Goal: Transaction & Acquisition: Purchase product/service

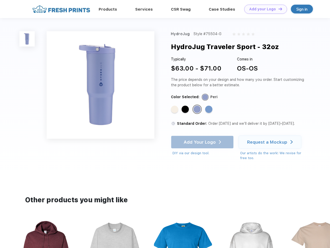
click at [263, 9] on link "Add your Logo Design Tool" at bounding box center [265, 9] width 43 height 9
click at [0, 0] on div "Design Tool" at bounding box center [0, 0] width 0 height 0
click at [278, 9] on link "Add your Logo Design Tool" at bounding box center [265, 9] width 43 height 9
click at [27, 39] on img at bounding box center [26, 38] width 15 height 15
click at [175, 110] on div "Standard Color" at bounding box center [174, 109] width 7 height 7
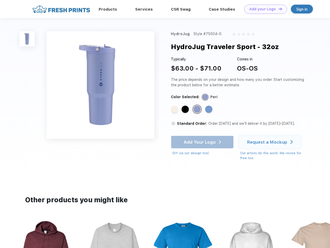
click at [186, 110] on div "Standard Color" at bounding box center [184, 109] width 7 height 7
click at [197, 110] on div "Standard Color" at bounding box center [196, 109] width 7 height 7
click at [209, 110] on div "Standard Color" at bounding box center [208, 109] width 7 height 7
click at [203, 142] on div "Add Your Logo DIY via our design tool. Ah shoot! This product isn't up in our d…" at bounding box center [202, 146] width 63 height 20
click at [270, 142] on div "Request a Mockup" at bounding box center [267, 142] width 40 height 5
